Goal: Task Accomplishment & Management: Use online tool/utility

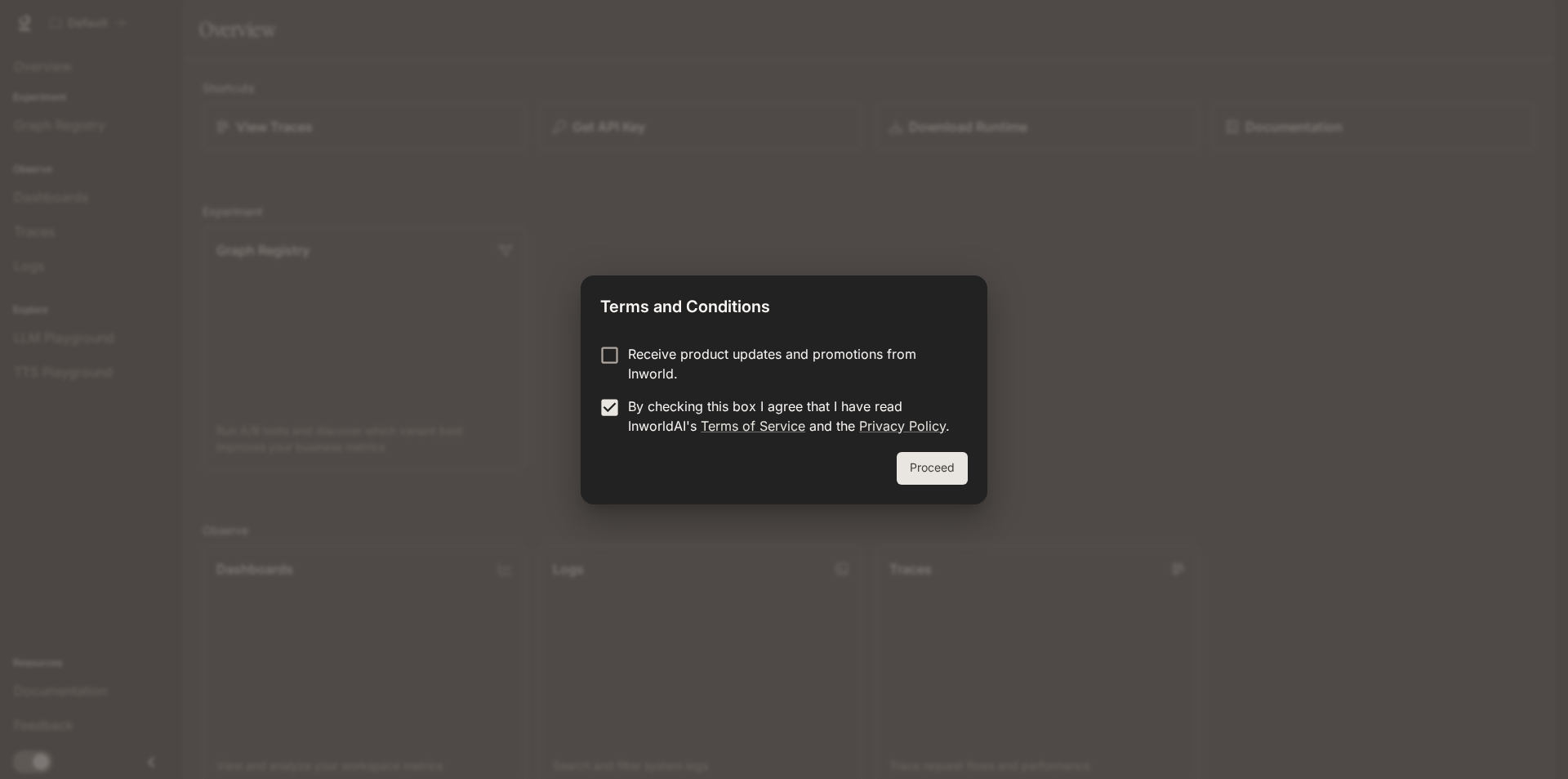
click at [909, 471] on button "Proceed" at bounding box center [932, 467] width 71 height 32
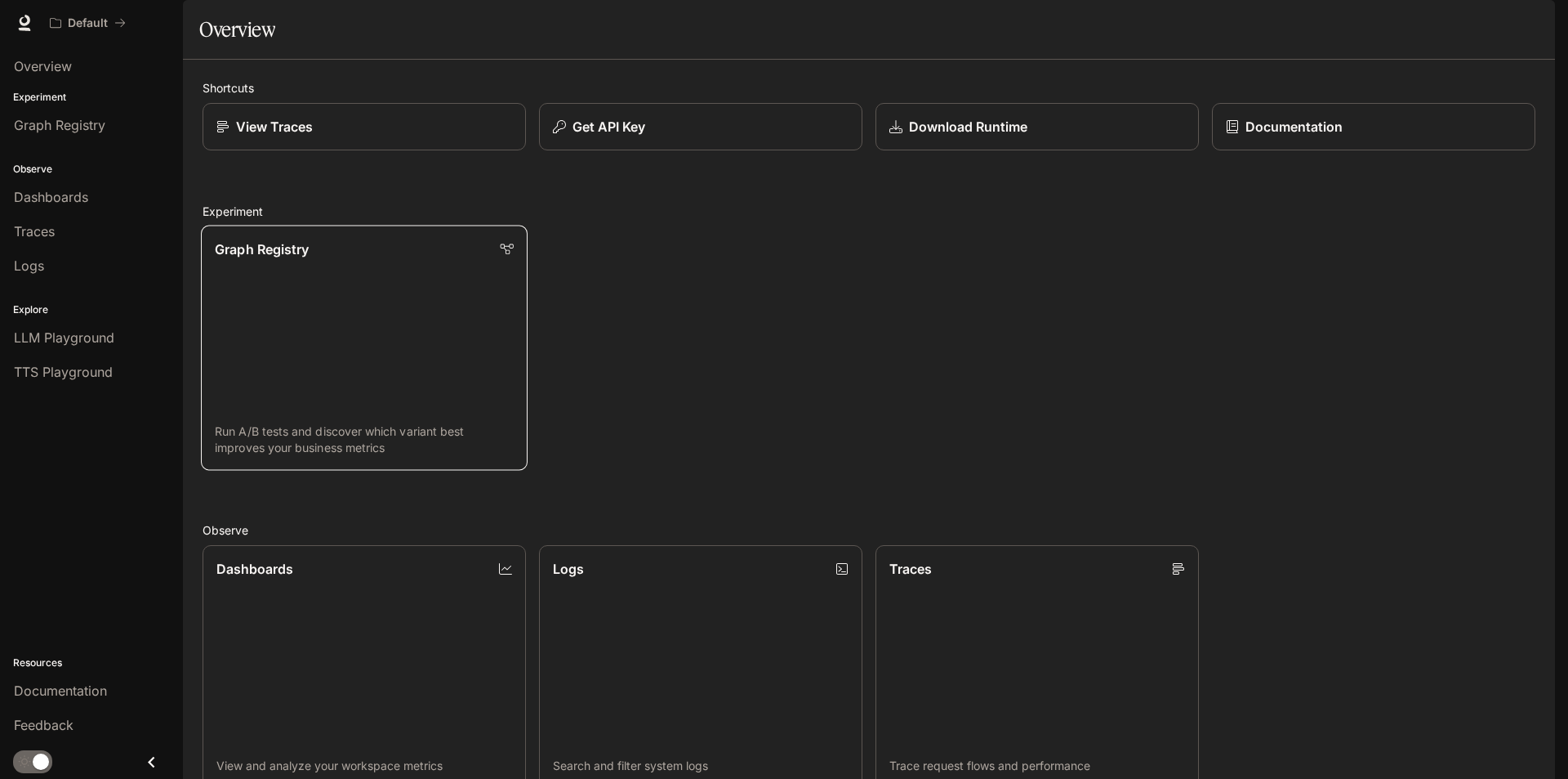
click at [305, 317] on link "Graph Registry Run A/B tests and discover which variant best improves your busi…" at bounding box center [364, 348] width 326 height 245
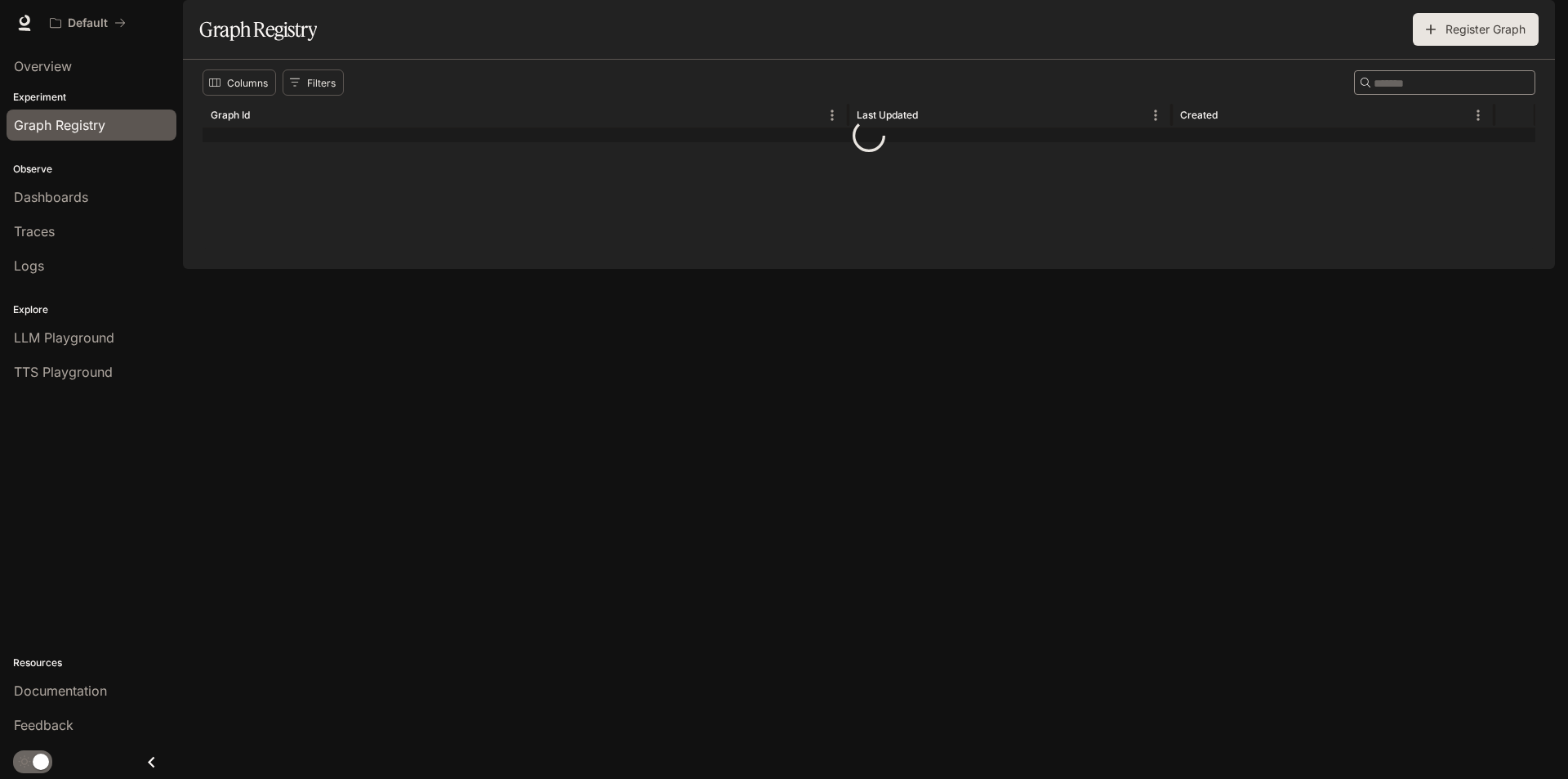
click at [332, 269] on div "Columns Filters ​ Graph Id Last Updated Created" at bounding box center [869, 164] width 1372 height 209
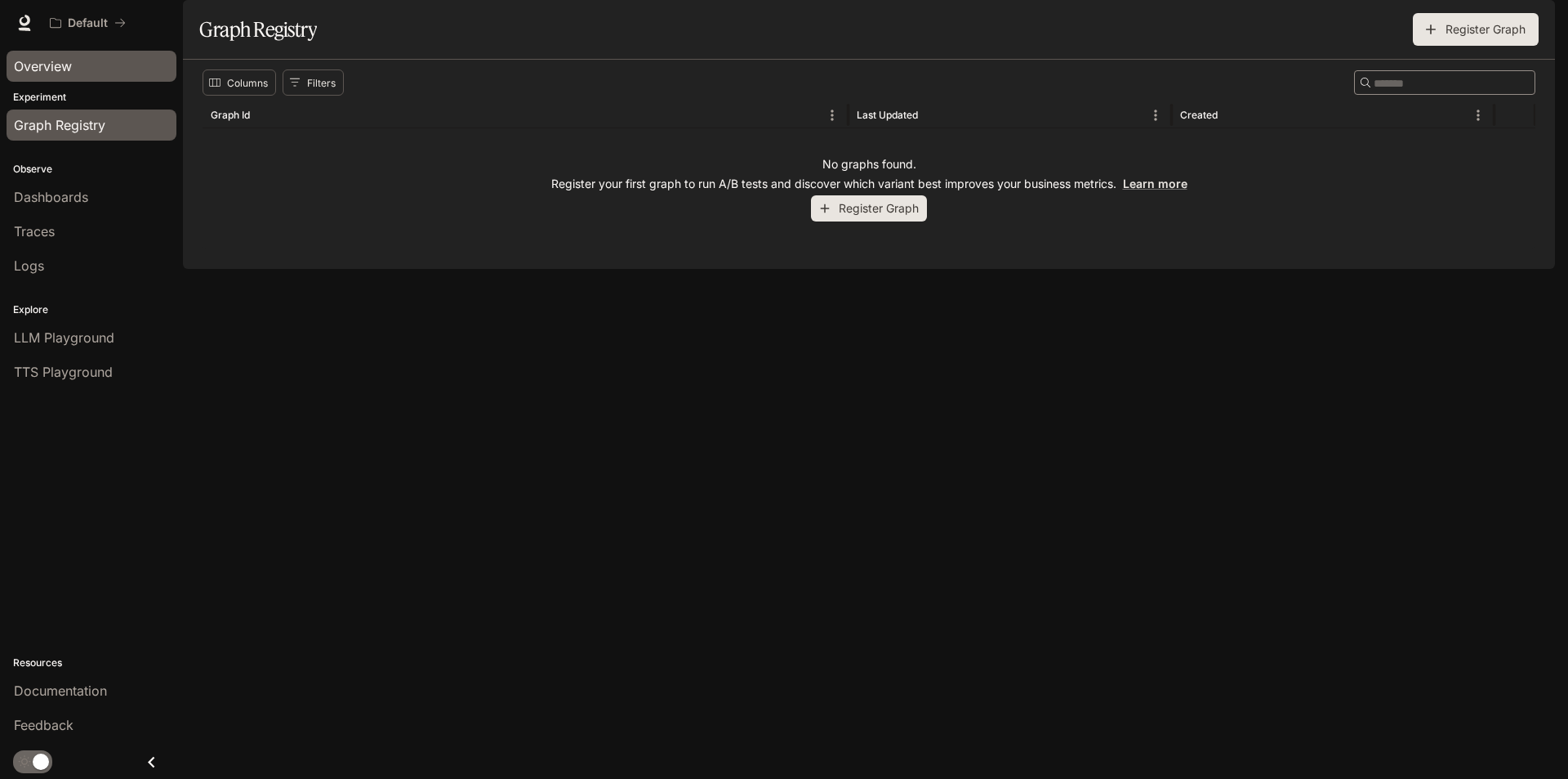
click at [45, 71] on span "Overview" at bounding box center [42, 66] width 58 height 20
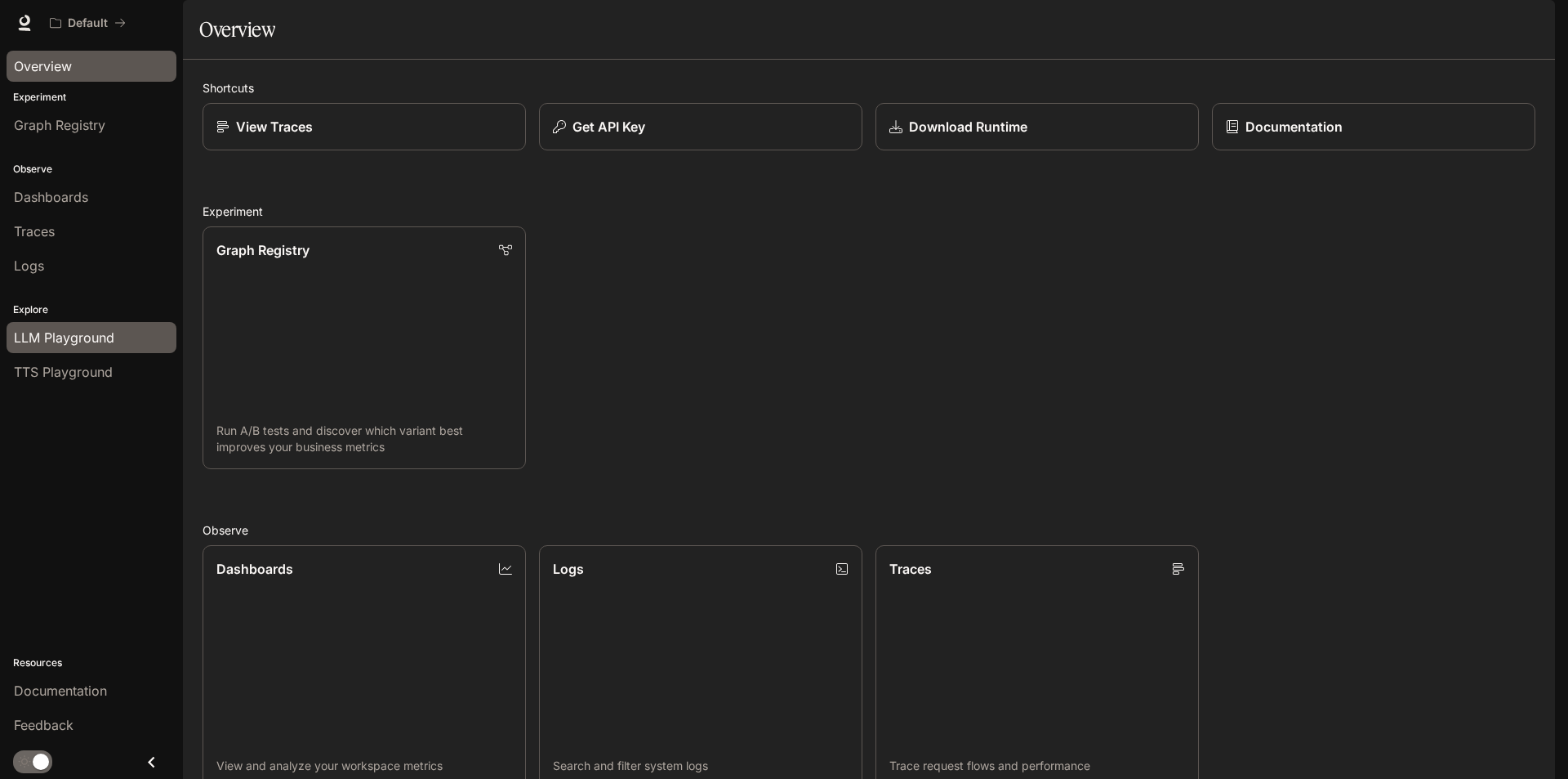
click at [67, 341] on span "LLM Playground" at bounding box center [64, 337] width 101 height 20
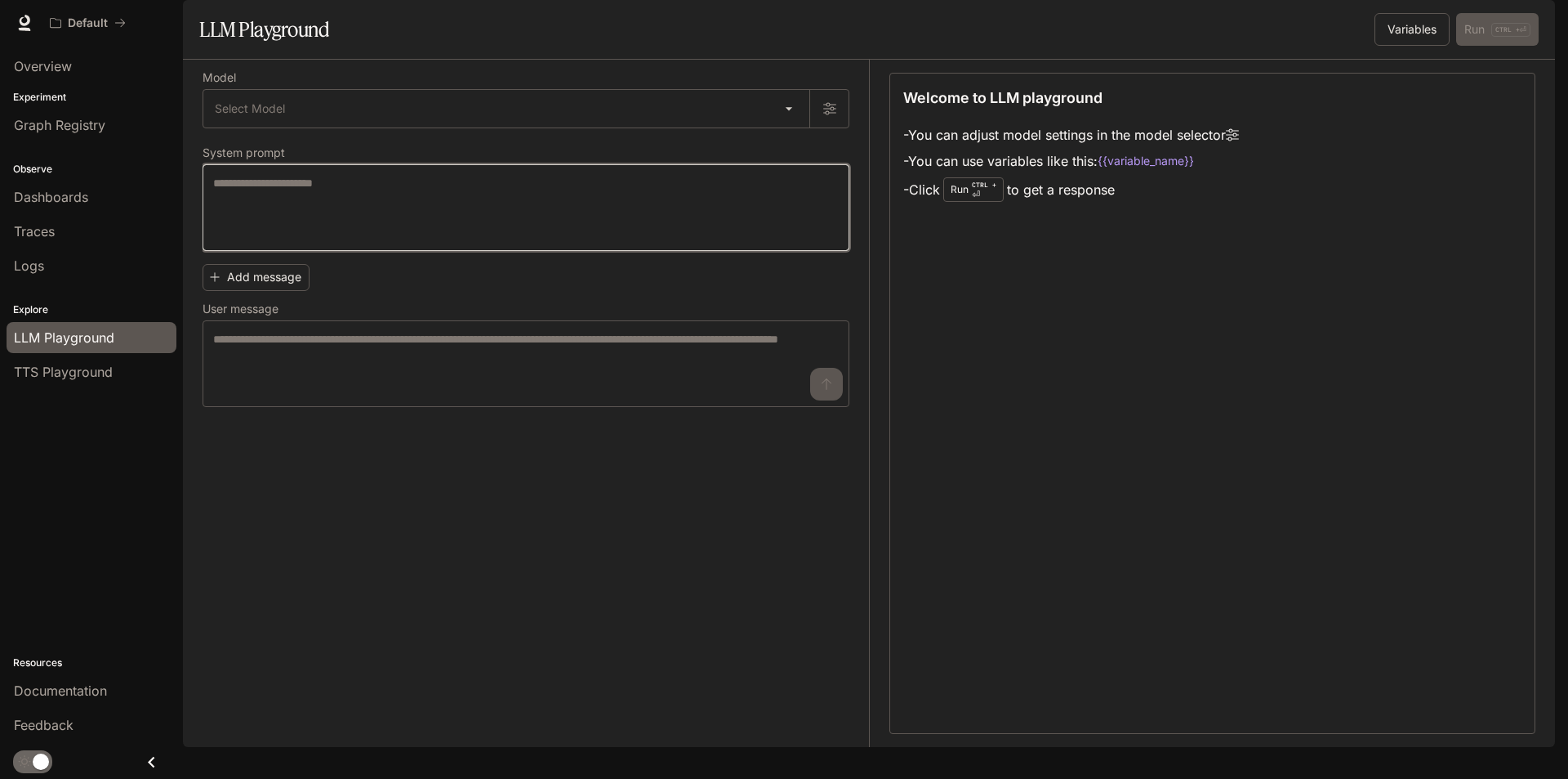
click at [290, 240] on textarea at bounding box center [526, 207] width 625 height 65
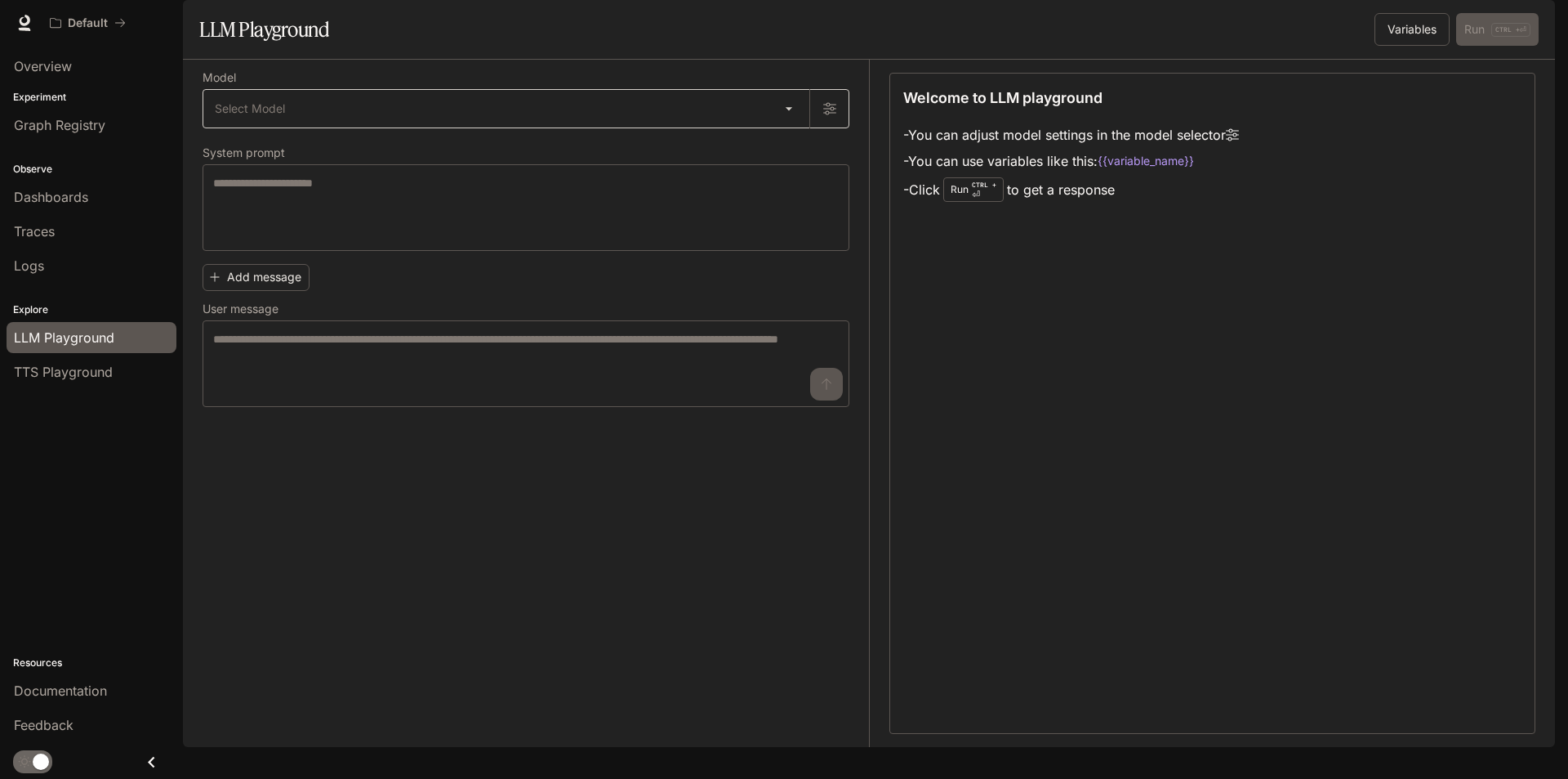
click at [784, 156] on body "Skip to main content Default Documentation Documentation Portal Overview Experi…" at bounding box center [784, 389] width 1568 height 779
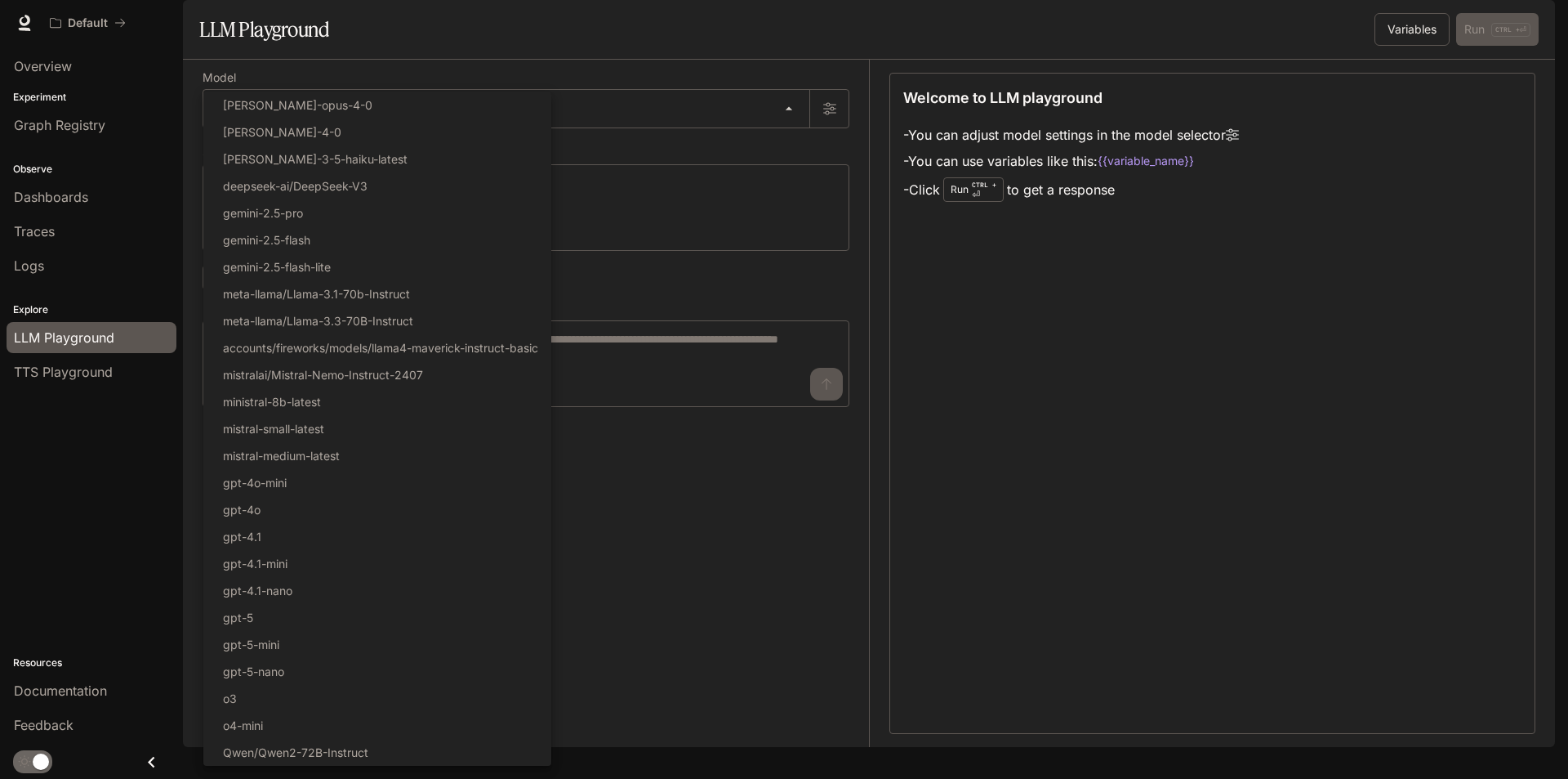
click at [1009, 349] on div at bounding box center [784, 389] width 1568 height 779
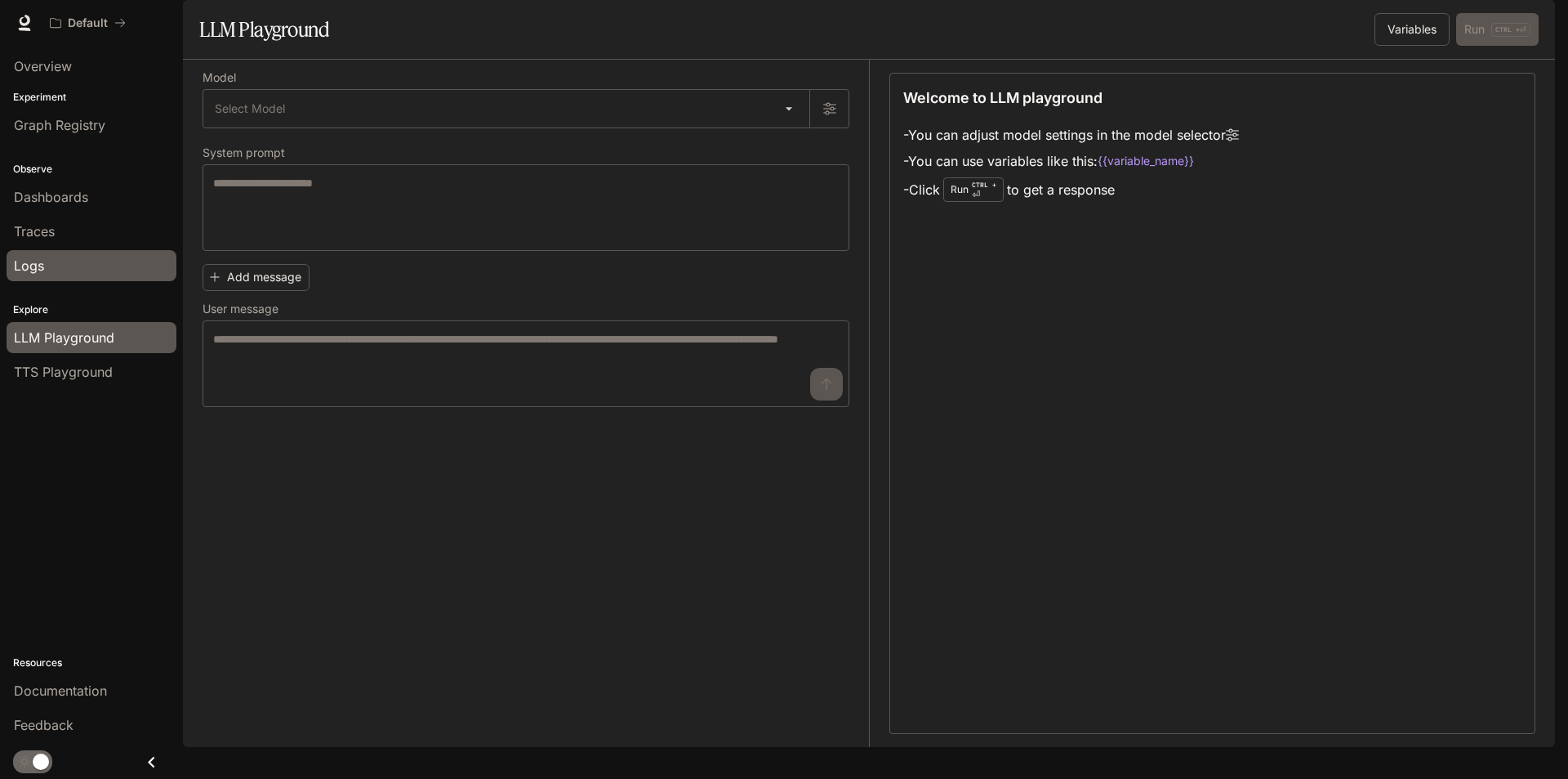
click at [29, 256] on span "Logs" at bounding box center [28, 266] width 30 height 20
